Goal: Submit feedback/report problem: Submit feedback/report problem

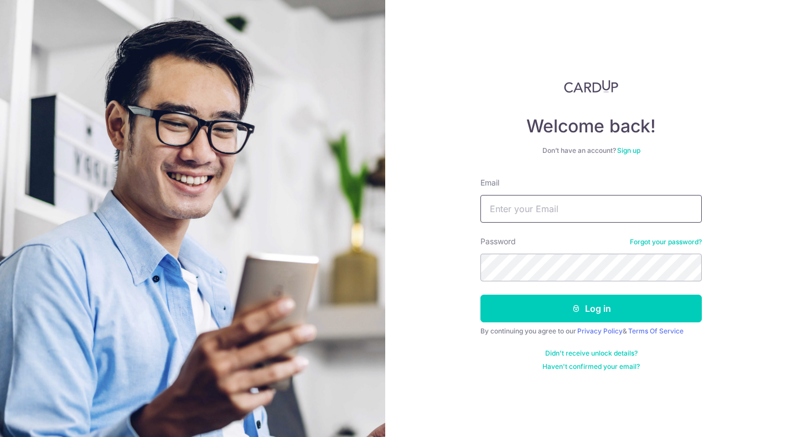
click at [506, 204] on input "Email" at bounding box center [591, 209] width 221 height 28
click at [497, 212] on input "Email" at bounding box center [591, 209] width 221 height 28
click at [682, 240] on link "Forgot your password?" at bounding box center [666, 242] width 72 height 9
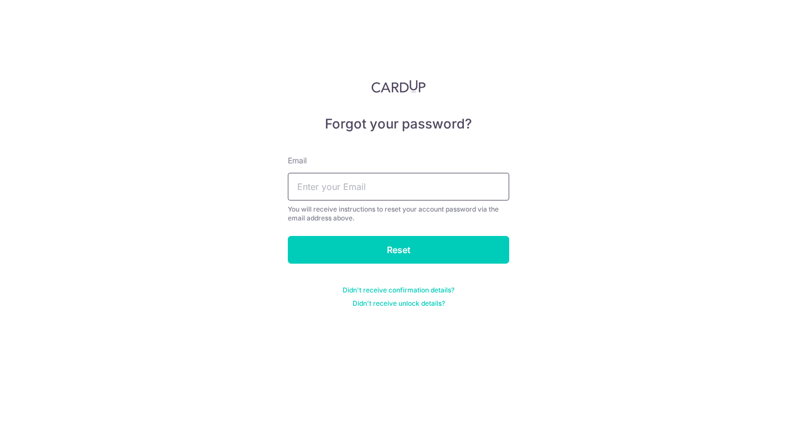
click at [422, 185] on input "text" at bounding box center [398, 187] width 221 height 28
type input "[EMAIL_ADDRESS][DOMAIN_NAME]"
click at [288, 236] on input "Reset" at bounding box center [398, 250] width 221 height 28
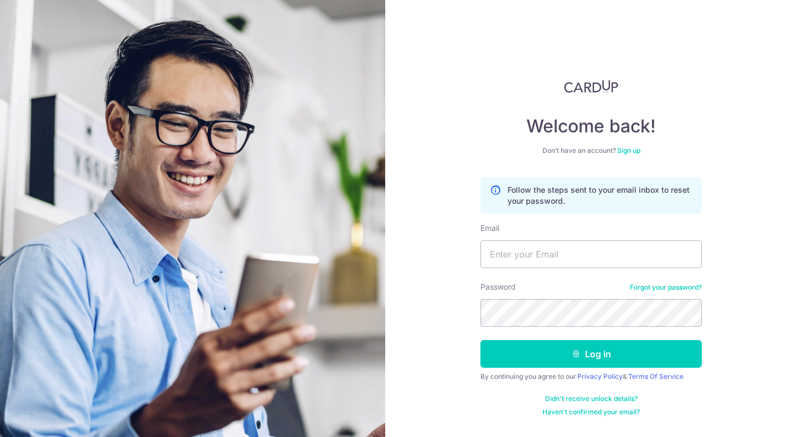
click at [422, 185] on div "Welcome back! Don’t have an account? Sign up Follow the steps sent to your emai…" at bounding box center [591, 218] width 412 height 437
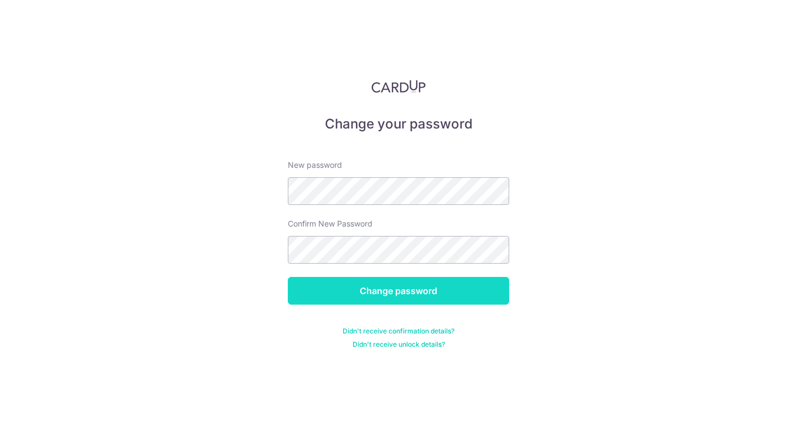
click at [388, 290] on input "Change password" at bounding box center [398, 291] width 221 height 28
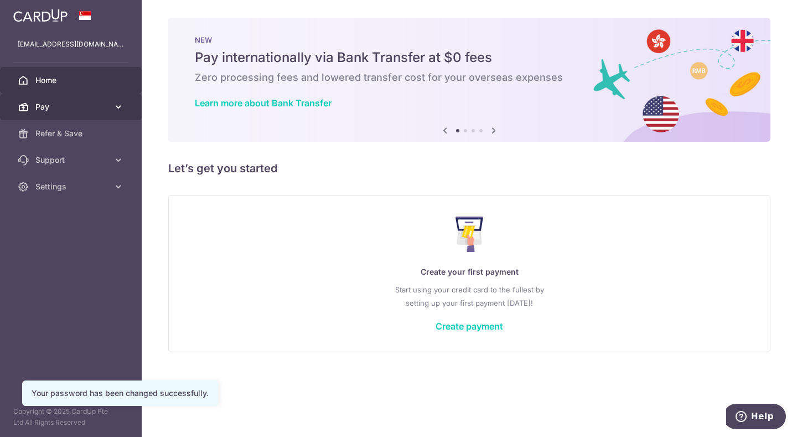
click at [85, 108] on span "Pay" at bounding box center [71, 106] width 73 height 11
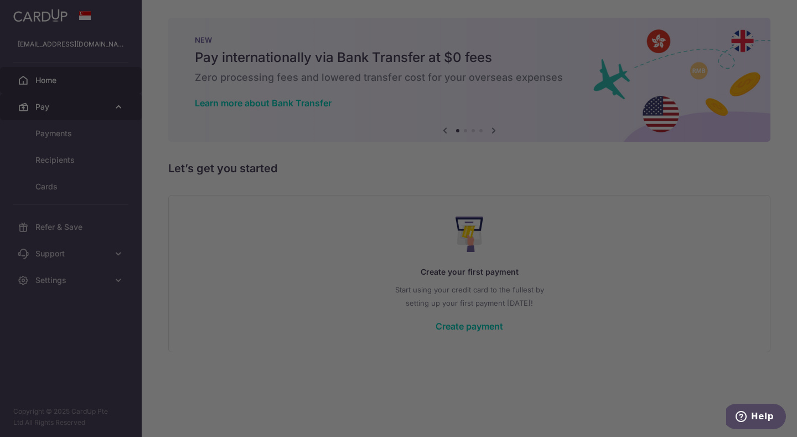
click at [85, 108] on div at bounding box center [402, 220] width 805 height 441
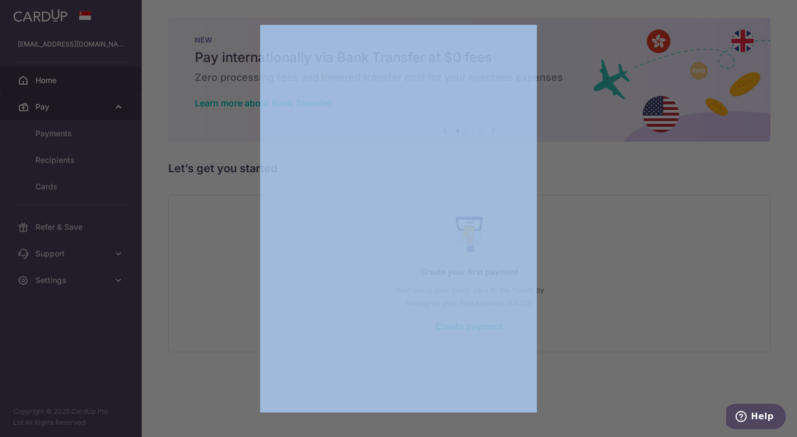
click at [85, 108] on div at bounding box center [402, 220] width 805 height 441
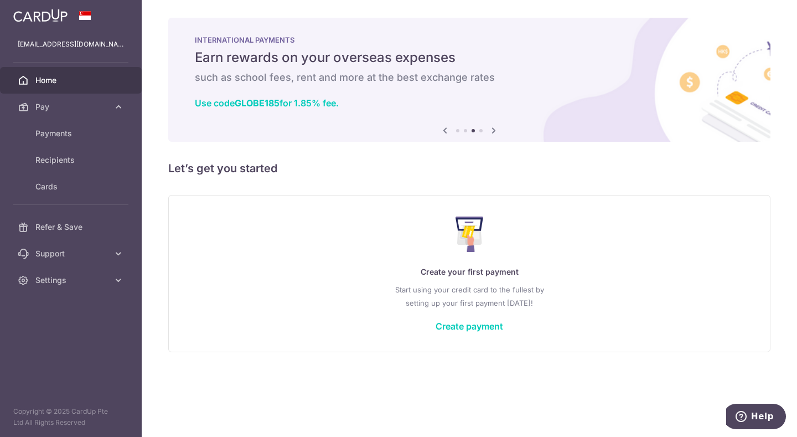
click at [496, 131] on icon at bounding box center [493, 130] width 13 height 14
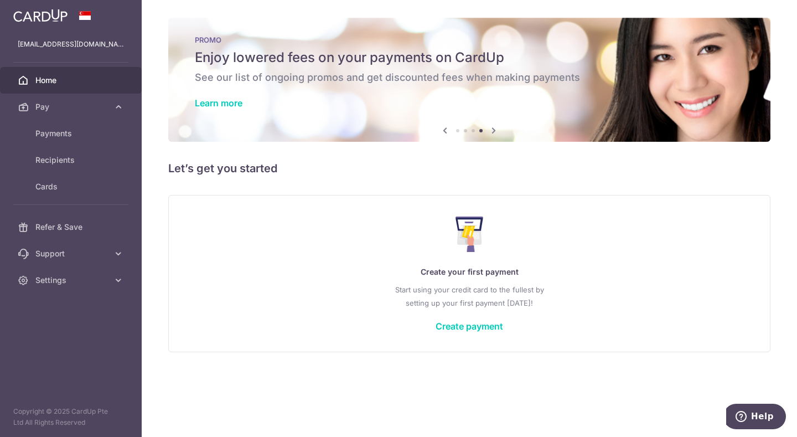
click at [445, 131] on icon at bounding box center [445, 130] width 13 height 14
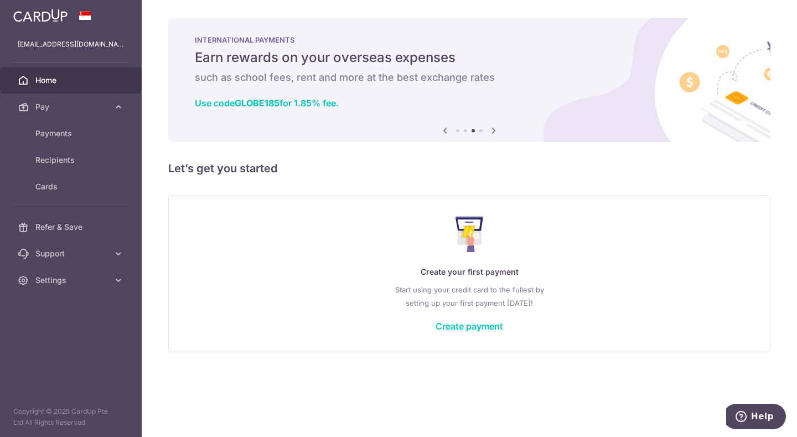
click at [445, 131] on icon at bounding box center [445, 130] width 13 height 14
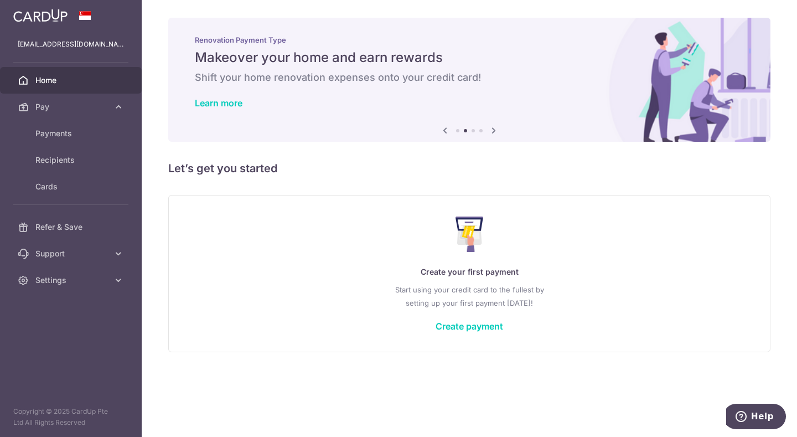
click at [445, 131] on icon at bounding box center [445, 130] width 13 height 14
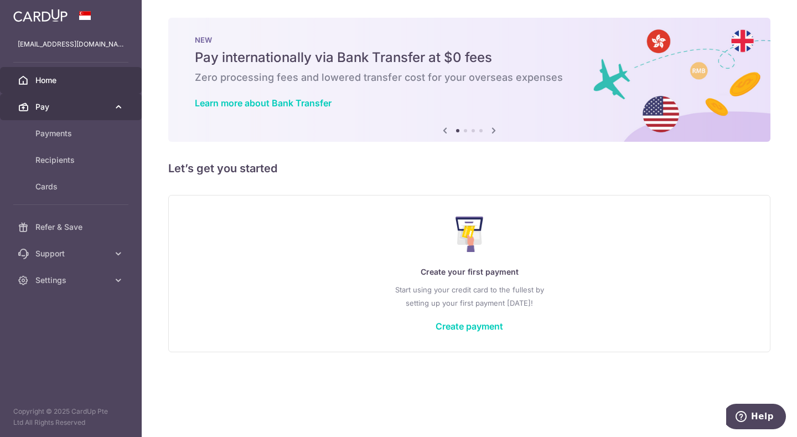
click at [71, 111] on span "Pay" at bounding box center [71, 106] width 73 height 11
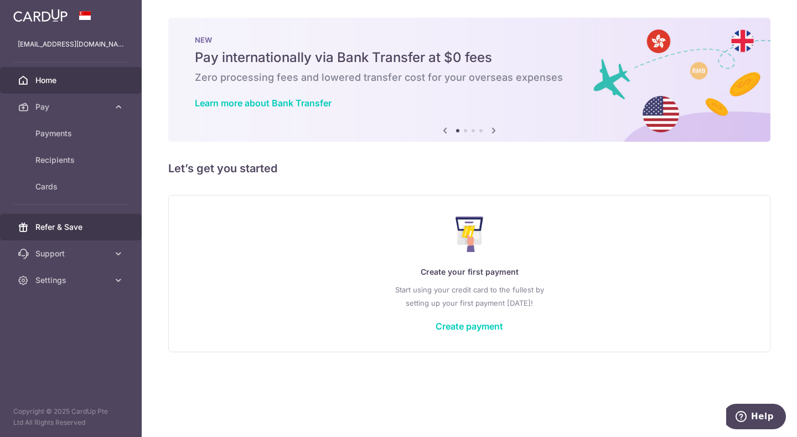
click at [69, 221] on link "Refer & Save" at bounding box center [71, 227] width 142 height 27
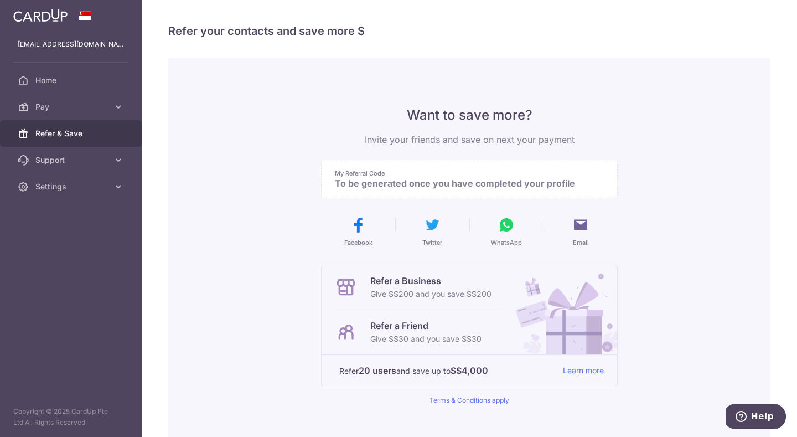
click at [481, 183] on p "To be generated once you have completed your profile" at bounding box center [465, 183] width 260 height 11
click at [74, 81] on span "Home" at bounding box center [71, 80] width 73 height 11
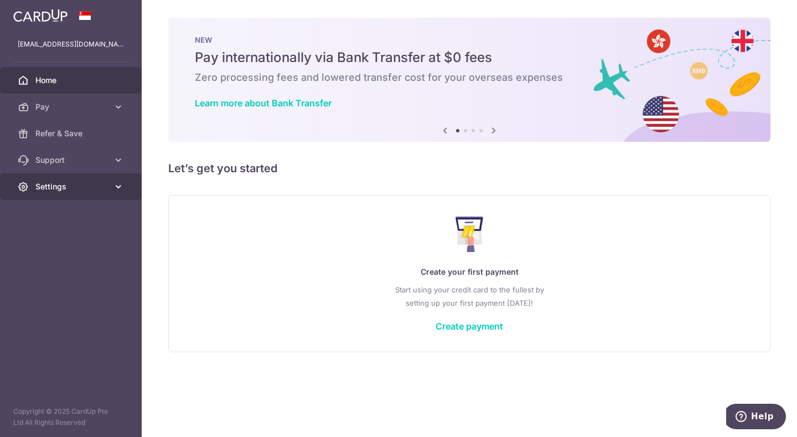
click at [59, 184] on span "Settings" at bounding box center [71, 186] width 73 height 11
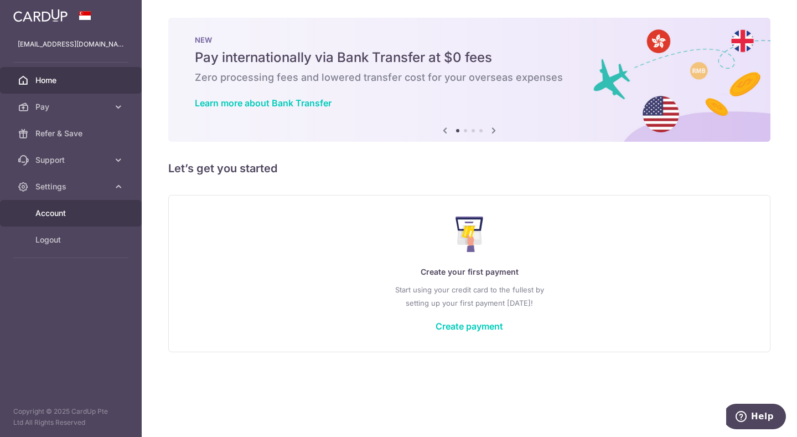
click at [63, 219] on link "Account" at bounding box center [71, 213] width 142 height 27
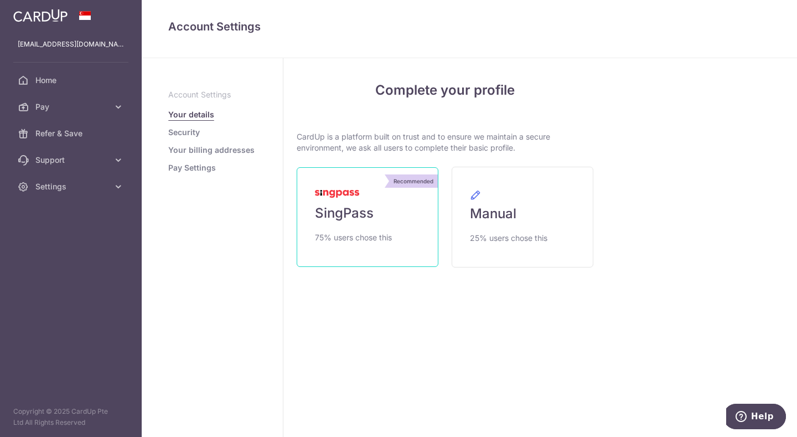
click at [342, 218] on span "SingPass" at bounding box center [344, 213] width 59 height 18
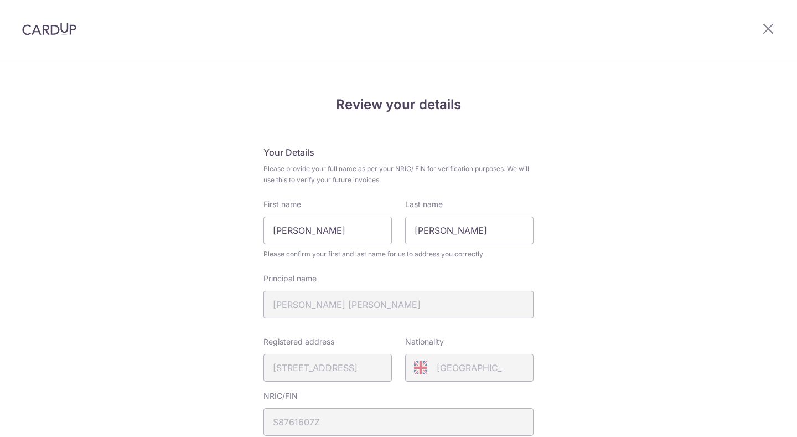
click at [465, 381] on fieldset "Your Details Please provide your full name as per your NRIC/ FIN for verificati…" at bounding box center [399, 388] width 270 height 485
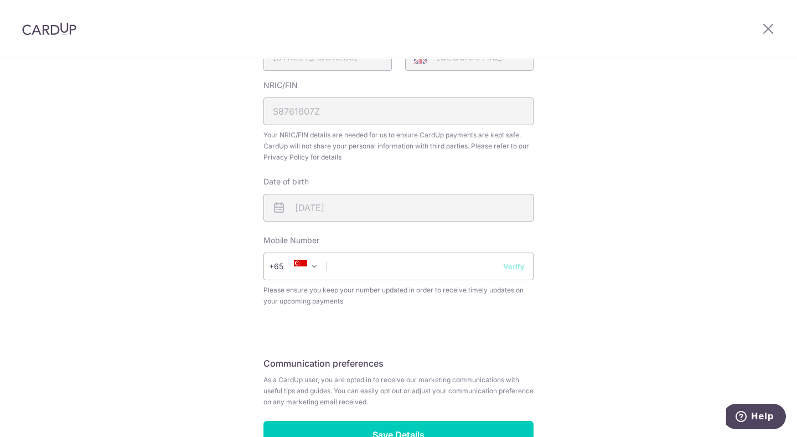
scroll to position [311, 0]
click at [384, 266] on input "text" at bounding box center [399, 266] width 270 height 28
type input "84997089"
click at [510, 262] on button "Verify" at bounding box center [514, 265] width 22 height 11
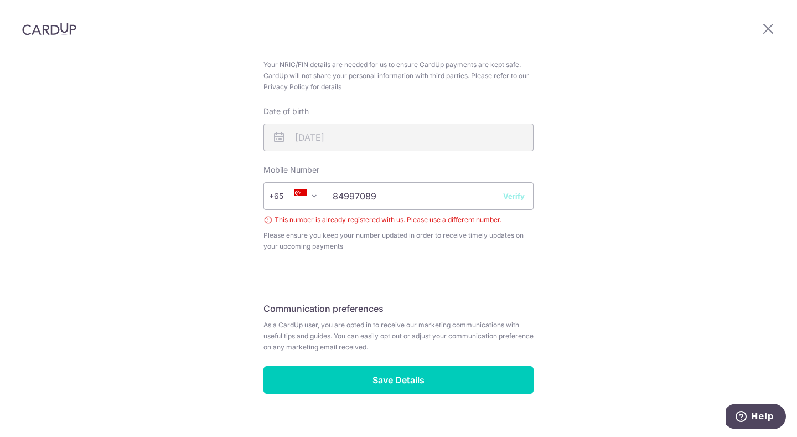
scroll to position [399, 0]
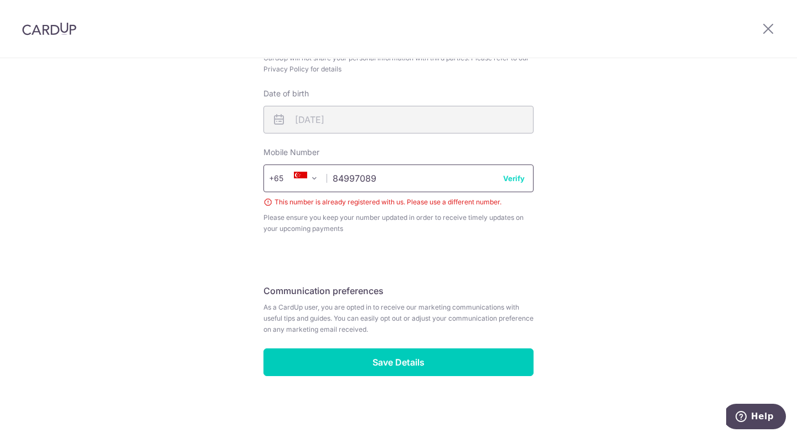
click at [346, 181] on input "84997089" at bounding box center [399, 178] width 270 height 28
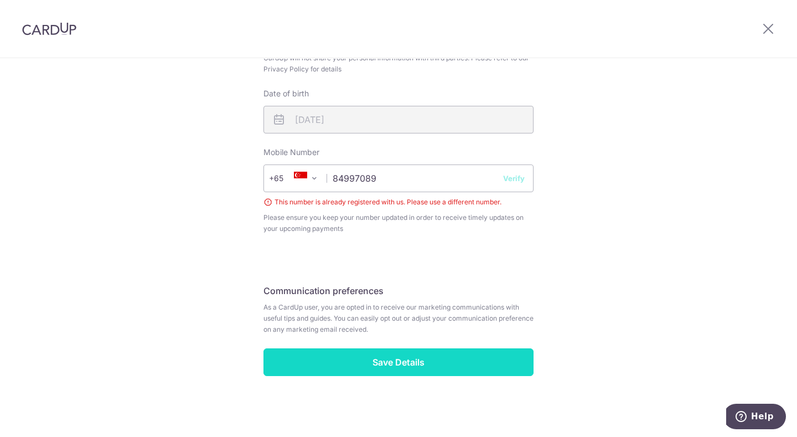
click at [376, 365] on input "Save Details" at bounding box center [399, 362] width 270 height 28
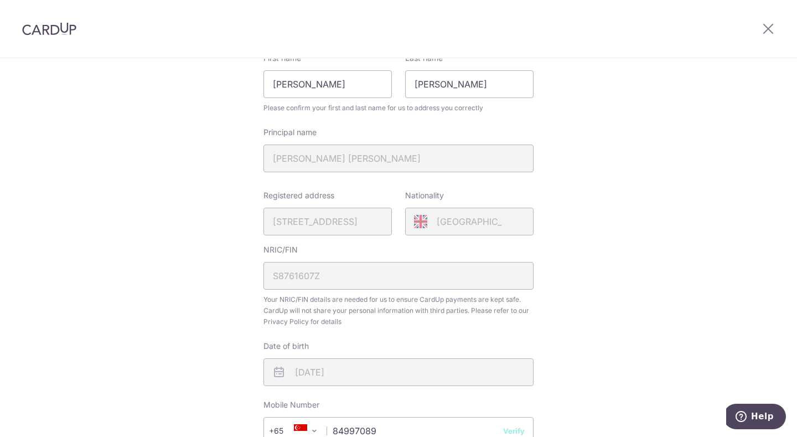
scroll to position [399, 0]
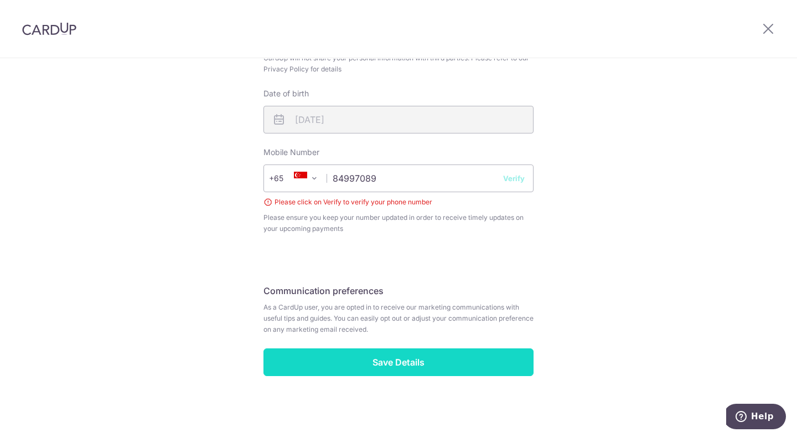
click at [389, 365] on input "Save Details" at bounding box center [399, 362] width 270 height 28
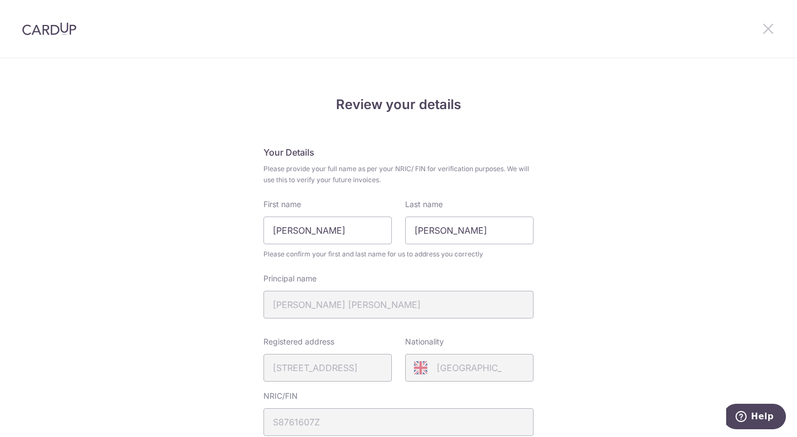
click at [769, 25] on icon at bounding box center [768, 29] width 13 height 14
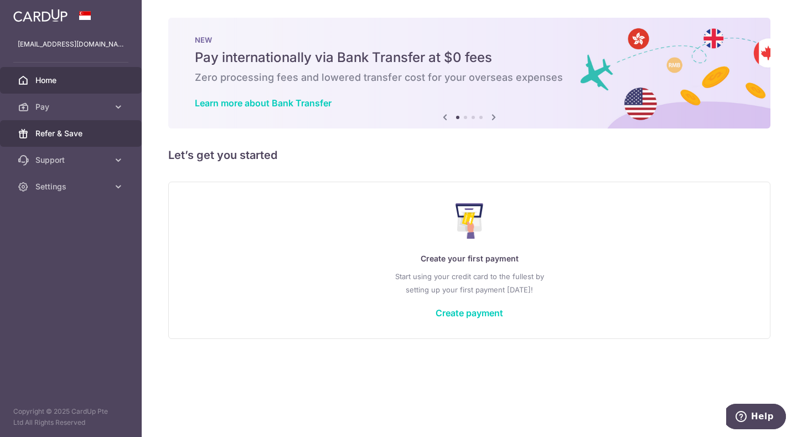
click at [42, 130] on span "Refer & Save" at bounding box center [71, 133] width 73 height 11
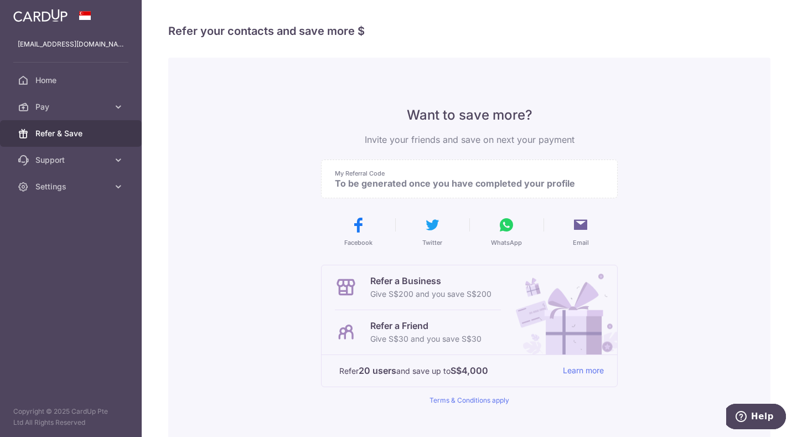
click at [489, 176] on p "My Referral Code" at bounding box center [465, 173] width 260 height 9
click at [51, 192] on link "Settings" at bounding box center [71, 186] width 142 height 27
click at [53, 218] on span "Account" at bounding box center [71, 213] width 73 height 11
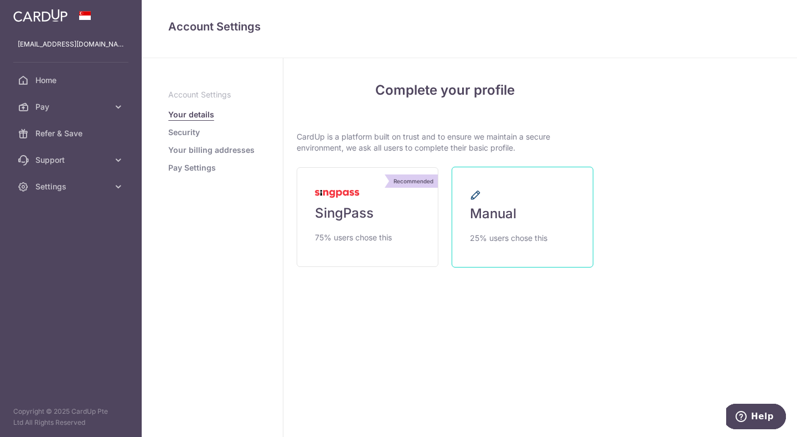
click at [509, 200] on link "Manual 25% users chose this" at bounding box center [523, 217] width 142 height 101
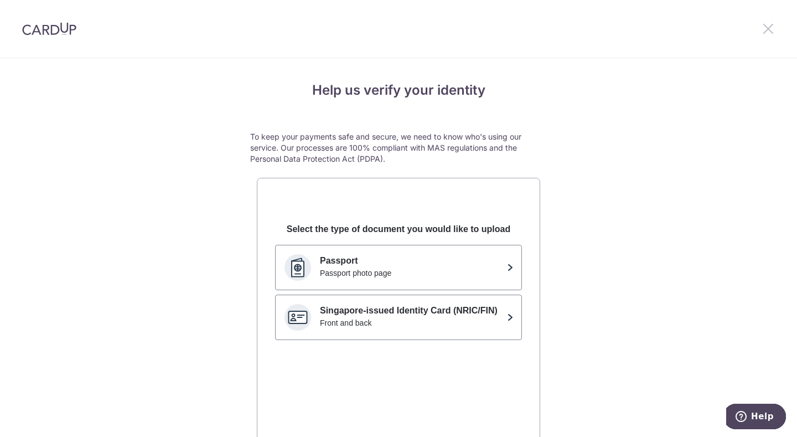
click at [772, 29] on icon at bounding box center [768, 29] width 13 height 14
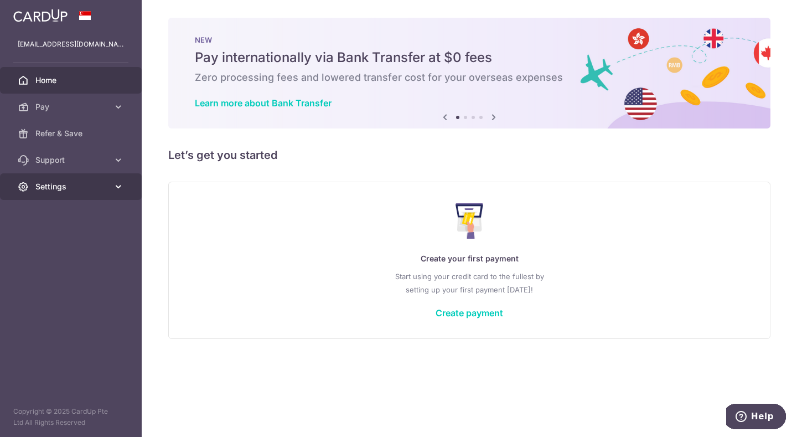
click at [55, 175] on link "Settings" at bounding box center [71, 186] width 142 height 27
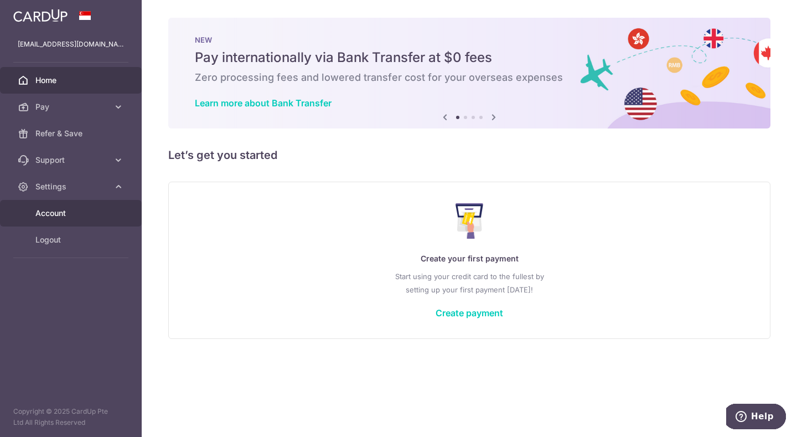
click at [68, 220] on link "Account" at bounding box center [71, 213] width 142 height 27
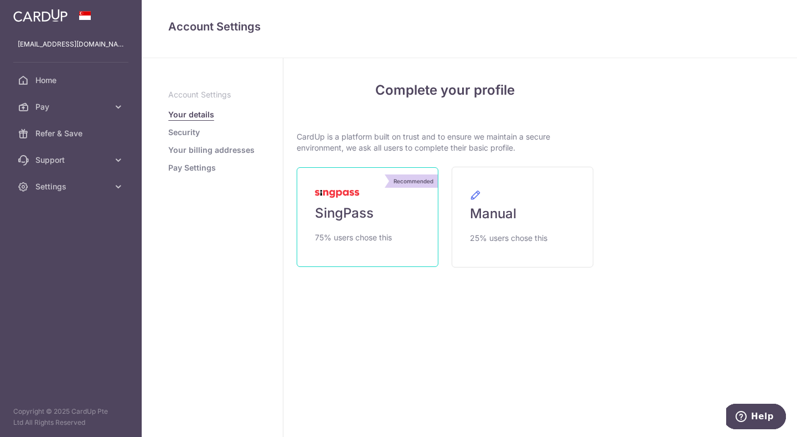
click at [342, 219] on span "SingPass" at bounding box center [344, 213] width 59 height 18
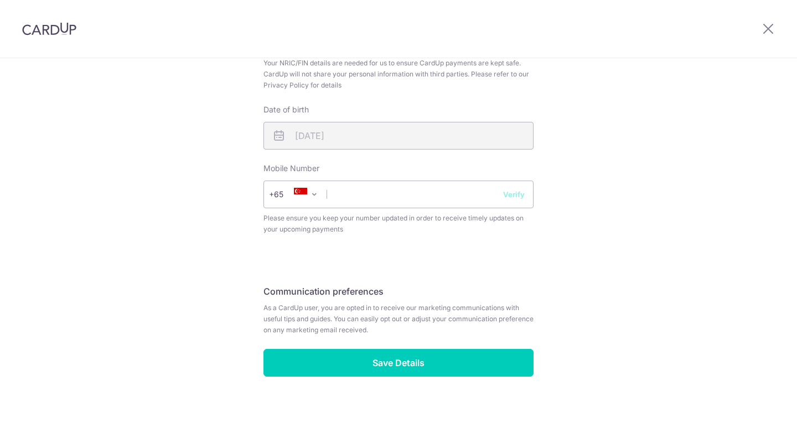
scroll to position [383, 0]
click at [396, 187] on input "text" at bounding box center [399, 194] width 270 height 28
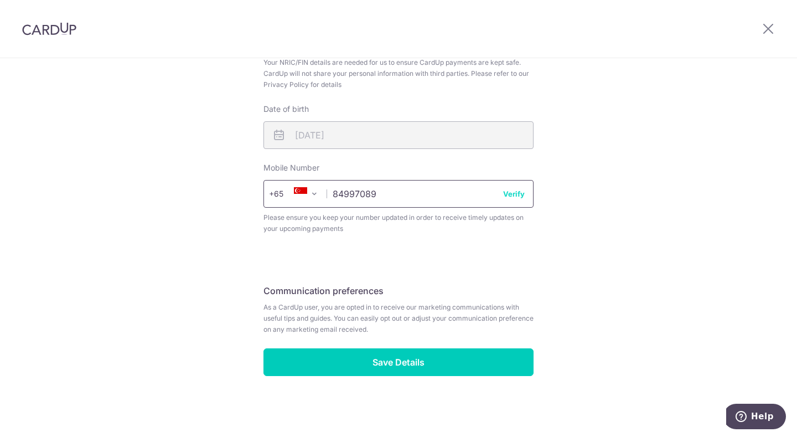
type input "84997089"
click at [507, 195] on button "Verify" at bounding box center [514, 193] width 22 height 11
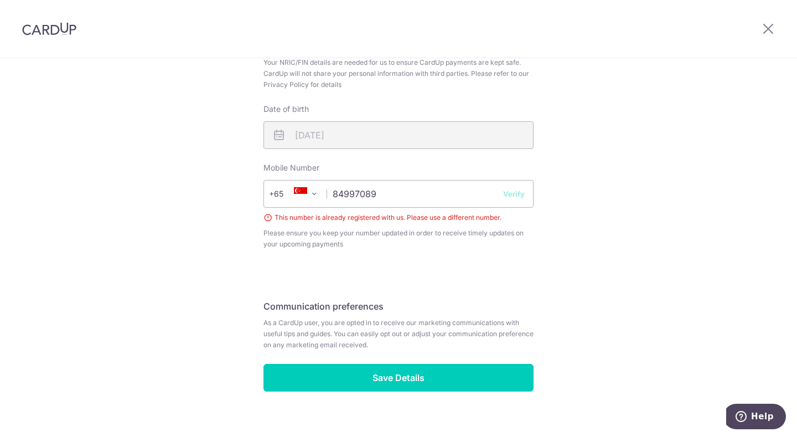
click at [507, 195] on button "Verify" at bounding box center [514, 193] width 22 height 11
click at [763, 411] on span "Help" at bounding box center [762, 416] width 23 height 10
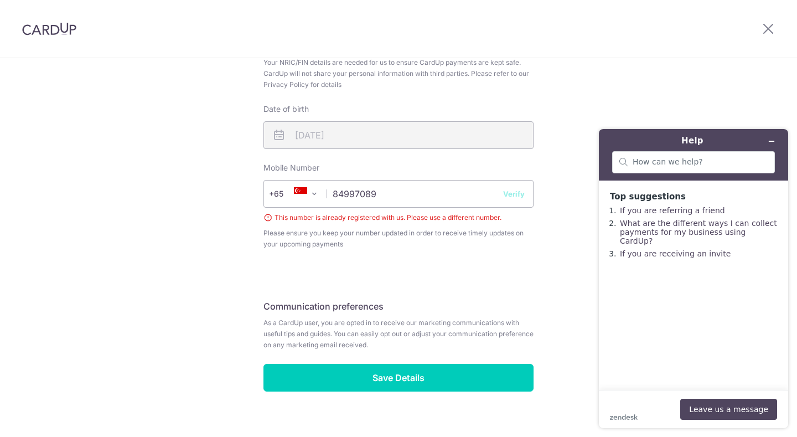
click at [663, 173] on div at bounding box center [694, 163] width 174 height 25
click at [677, 164] on input "search" at bounding box center [700, 162] width 135 height 10
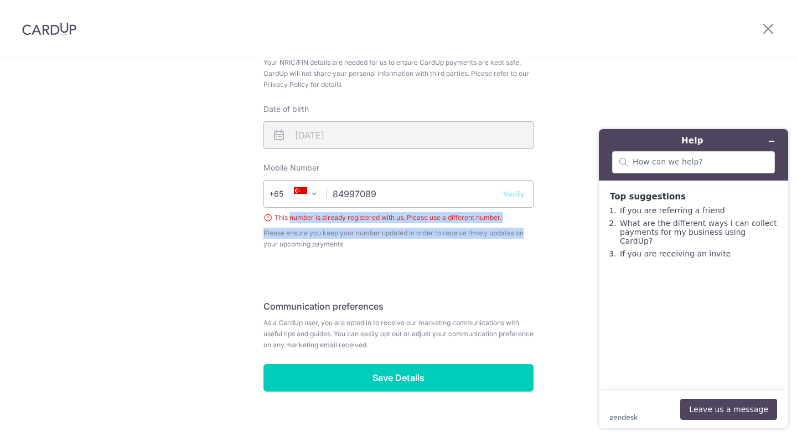
drag, startPoint x: 287, startPoint y: 219, endPoint x: 535, endPoint y: 225, distance: 248.7
click at [535, 225] on div "Review your details Your Details Please provide your full name as per your NRIC…" at bounding box center [398, 66] width 297 height 754
copy span "number is already registered with us. Please use a different number."
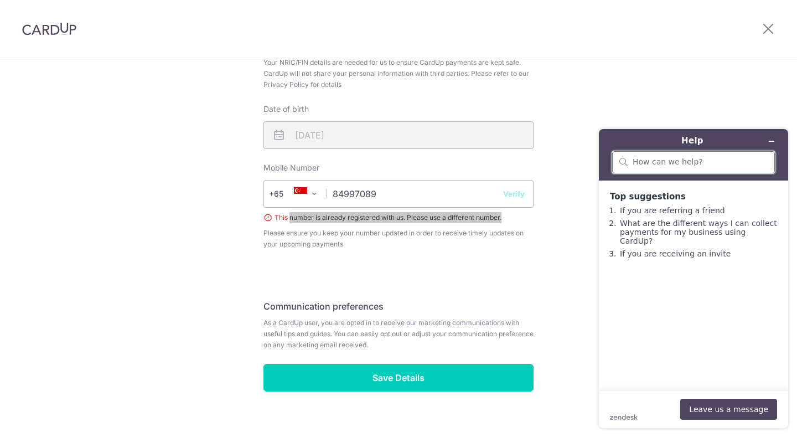
click at [653, 162] on input "search" at bounding box center [700, 162] width 135 height 10
paste input "number is already registered with us. Please use a different number."
type input "number is already registered with us. Please use a different number. - but it's…"
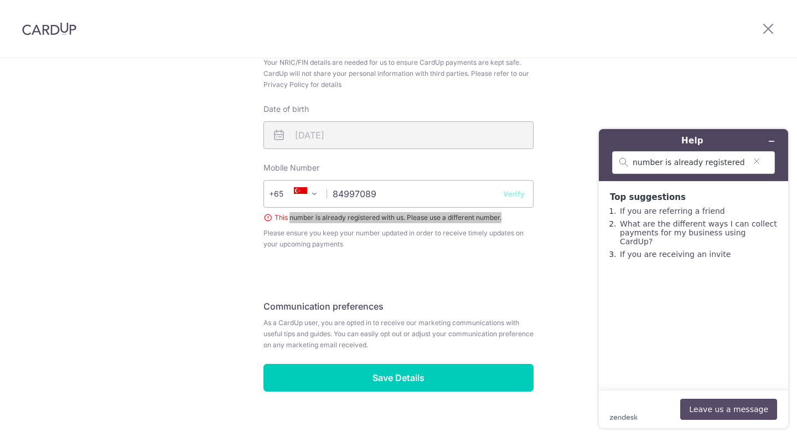
click at [757, 399] on button "Leave us a message" at bounding box center [728, 409] width 97 height 21
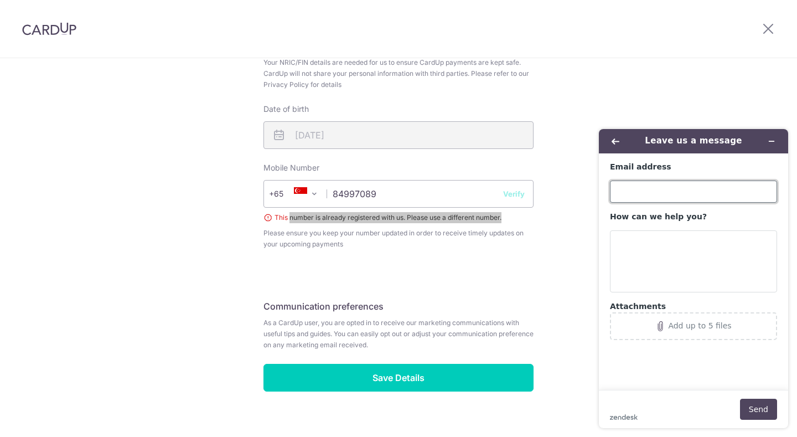
click at [654, 181] on input "Email address" at bounding box center [693, 192] width 167 height 22
type input "[EMAIL_ADDRESS][DOMAIN_NAME]"
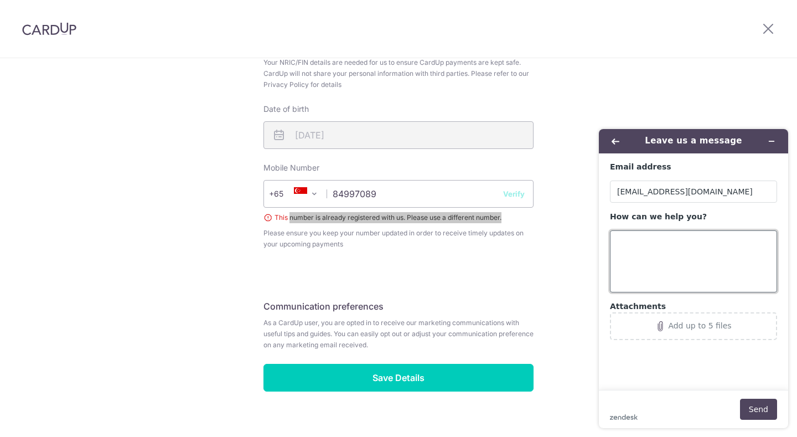
click at [668, 271] on textarea "How can we help you?" at bounding box center [693, 261] width 167 height 62
paste textarea "number is already registered with us. Please use a different number."
type textarea "my number is already registered - it asks me to use a different number - but th…"
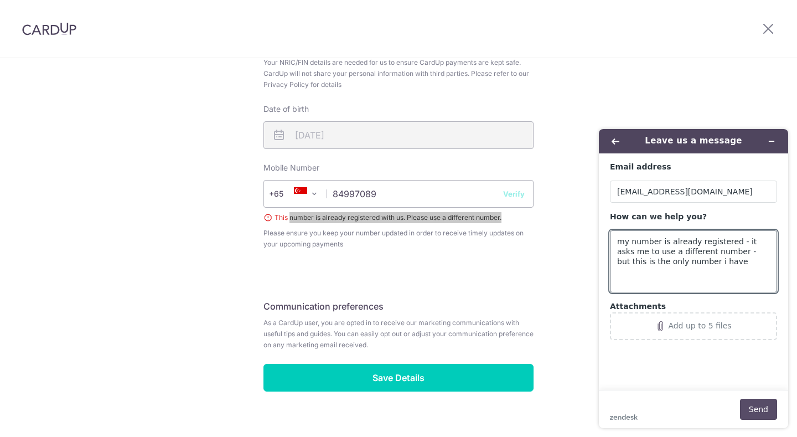
click at [759, 406] on button "Send" at bounding box center [758, 409] width 37 height 21
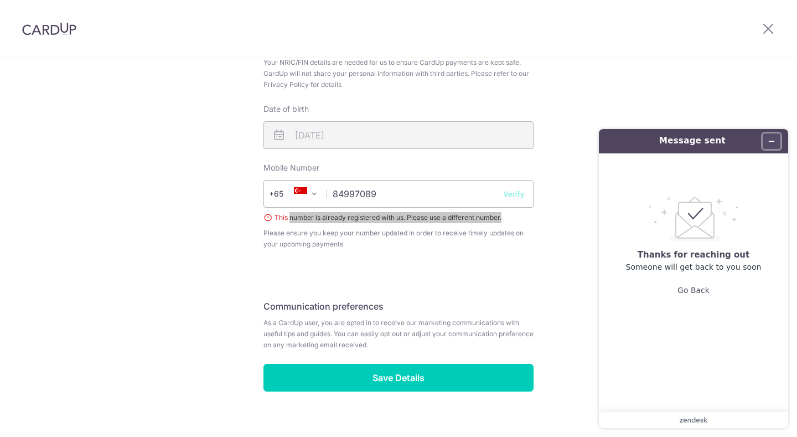
click at [776, 145] on button "Minimize widget" at bounding box center [772, 141] width 18 height 16
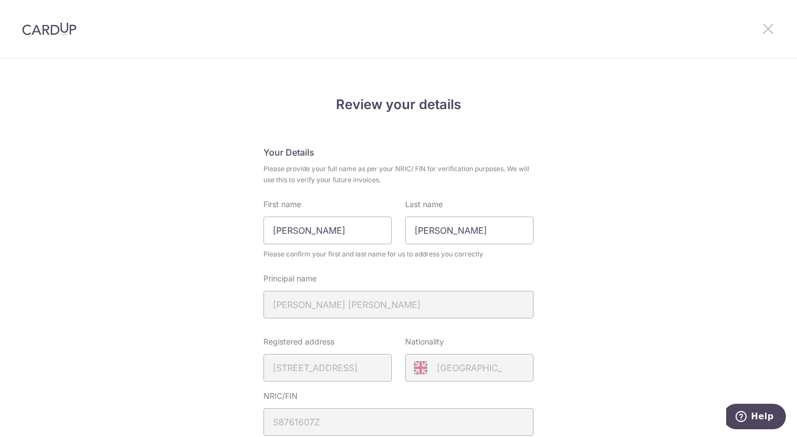
click at [765, 33] on icon at bounding box center [768, 29] width 13 height 14
